Goal: Navigation & Orientation: Find specific page/section

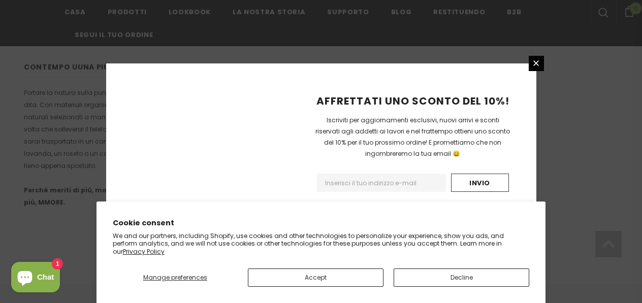
scroll to position [759, 0]
